Goal: Task Accomplishment & Management: Manage account settings

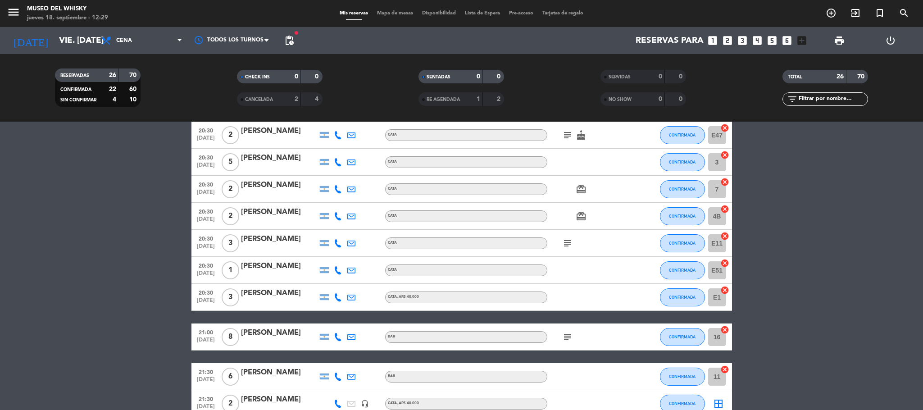
scroll to position [203, 0]
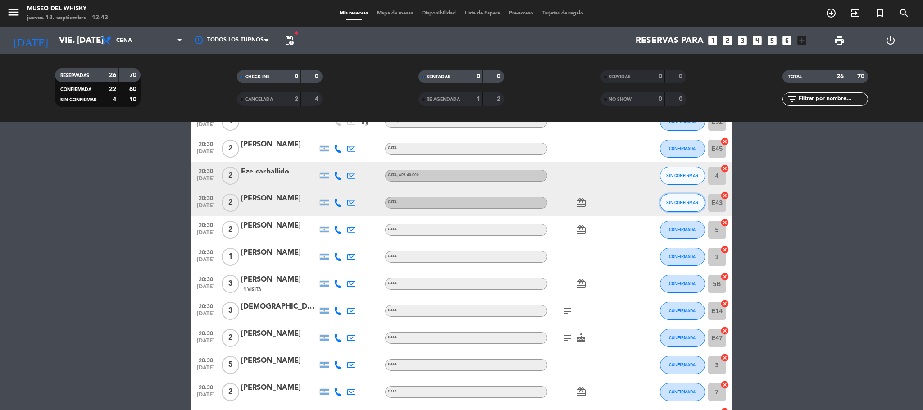
click at [677, 201] on span "SIN CONFIRMAR" at bounding box center [682, 202] width 32 height 5
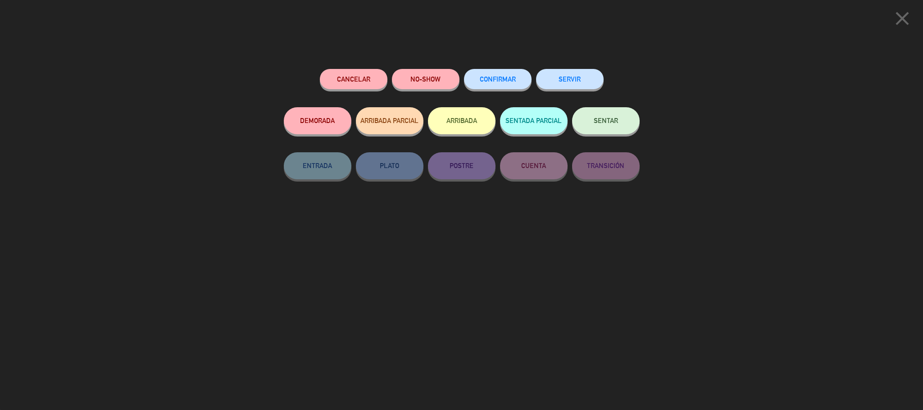
click at [490, 80] on span "CONFIRMAR" at bounding box center [498, 79] width 36 height 8
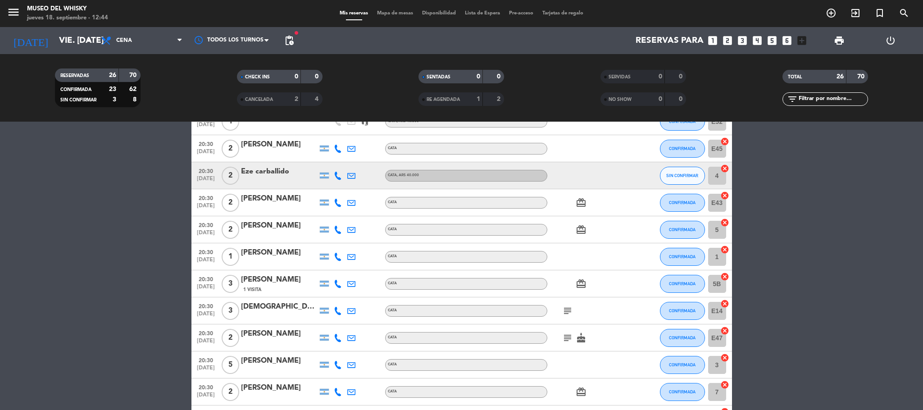
click at [272, 172] on div "Eze carballido" at bounding box center [279, 172] width 77 height 12
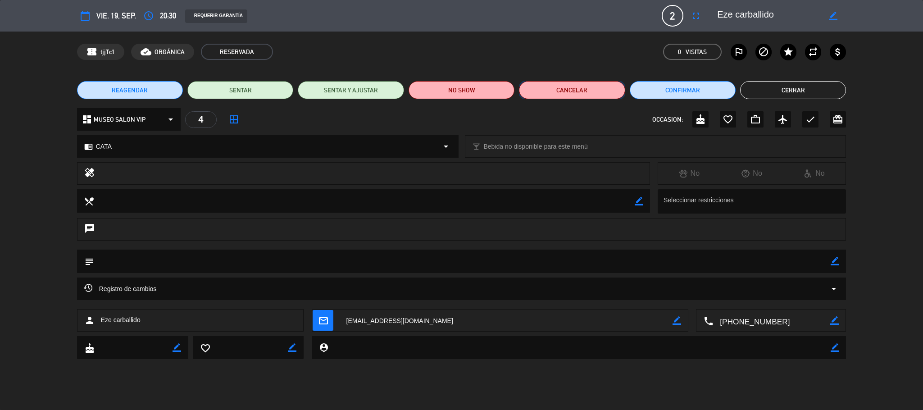
click at [573, 91] on button "Cancelar" at bounding box center [572, 90] width 106 height 18
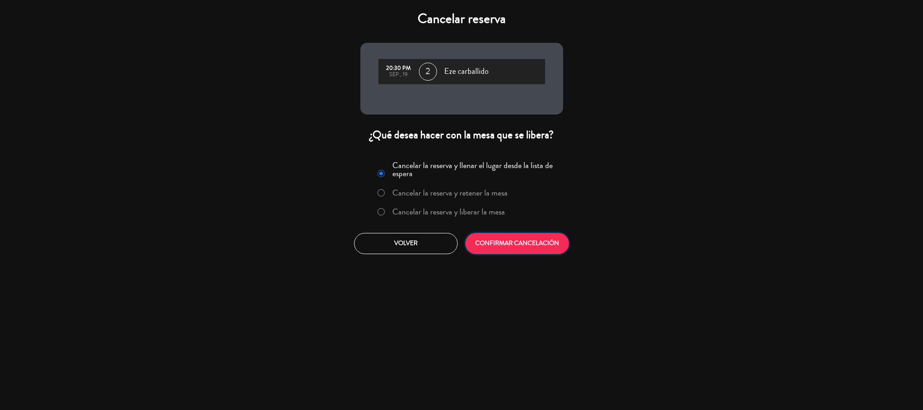
click at [503, 241] on button "CONFIRMAR CANCELACIÓN" at bounding box center [517, 243] width 104 height 21
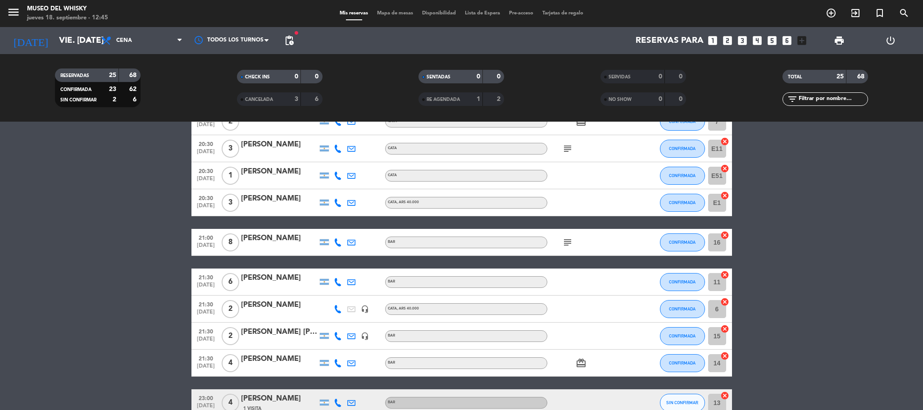
scroll to position [524, 0]
